Goal: Task Accomplishment & Management: Use online tool/utility

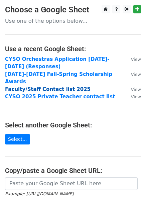
click at [49, 86] on strong "Faculty/Staff Contact list 2025" at bounding box center [48, 89] width 86 height 6
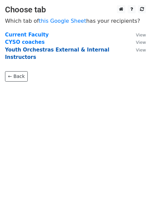
click at [89, 50] on strong "Youth Orchestras External & Internal Instructors" at bounding box center [57, 54] width 104 height 14
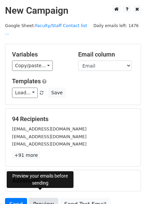
click at [42, 198] on link "Preview" at bounding box center [43, 204] width 29 height 13
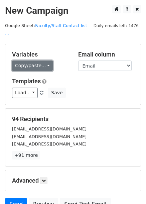
click at [40, 61] on link "Copy/paste..." at bounding box center [32, 66] width 41 height 10
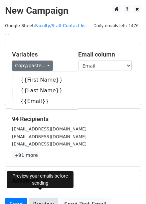
click at [44, 199] on link "Preview" at bounding box center [43, 204] width 29 height 13
click at [43, 198] on link "Preview" at bounding box center [43, 204] width 29 height 13
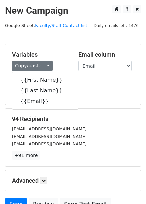
click at [96, 88] on div "Load... Webinar Invitation Order Confirmation Trial Expiration Warning Newslett…" at bounding box center [73, 93] width 132 height 10
